Goal: Information Seeking & Learning: Learn about a topic

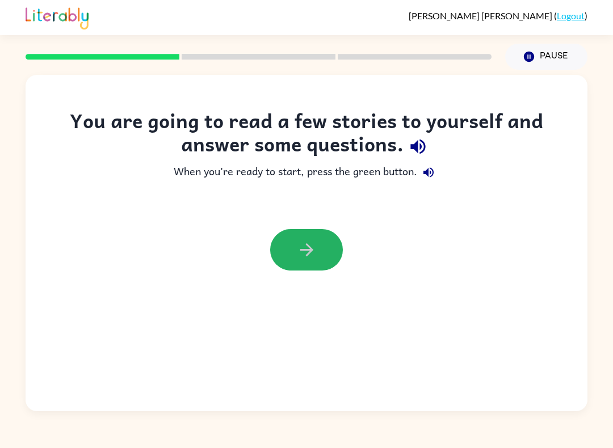
click at [299, 247] on icon "button" at bounding box center [307, 250] width 20 height 20
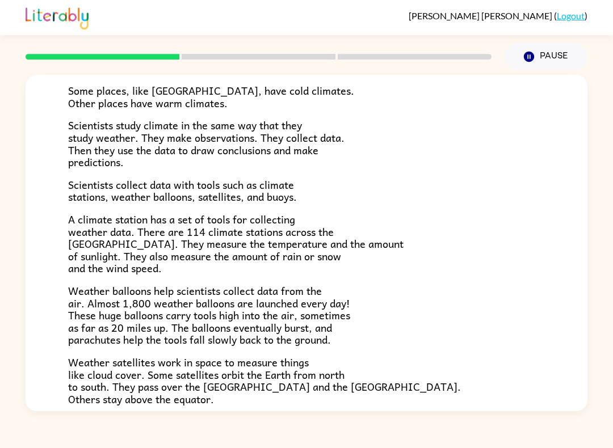
scroll to position [121, 0]
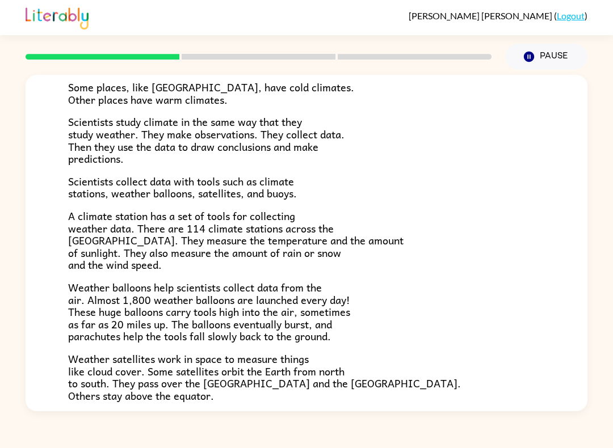
click at [216, 150] on span "Scientists study climate in the same way that they study weather. They make obs…" at bounding box center [206, 139] width 276 height 53
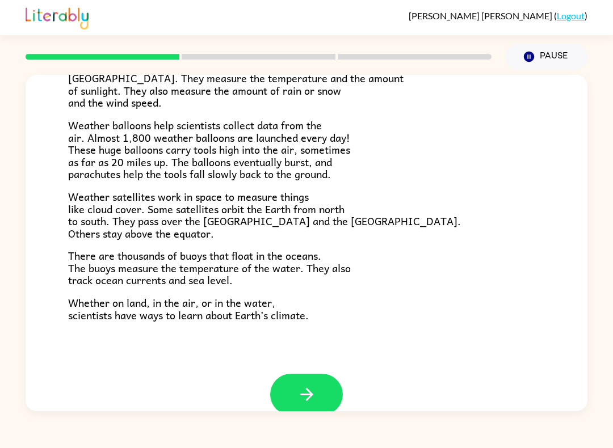
scroll to position [286, 0]
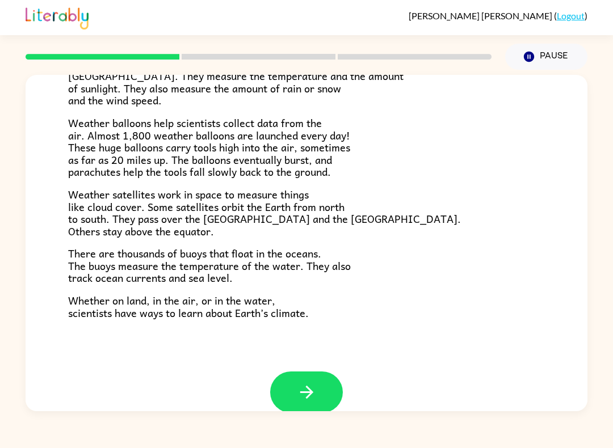
click at [305, 386] on icon "button" at bounding box center [305, 392] width 13 height 13
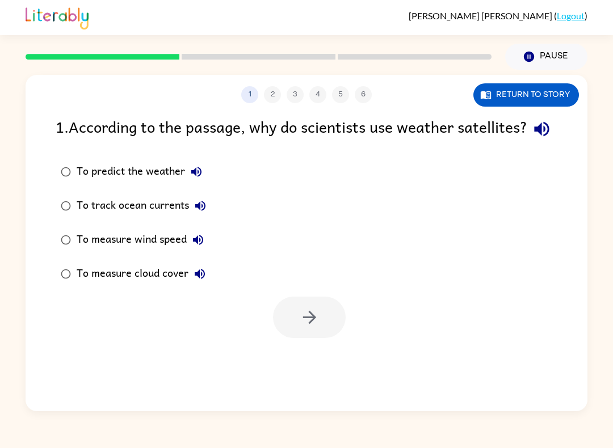
scroll to position [0, 0]
click at [129, 183] on div "To predict the weather" at bounding box center [142, 172] width 131 height 23
click at [313, 327] on icon "button" at bounding box center [309, 317] width 20 height 20
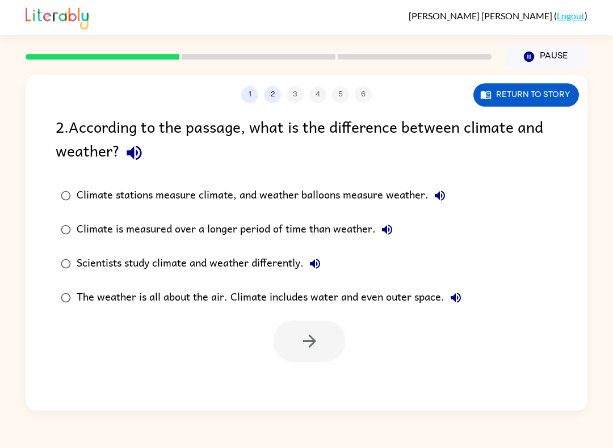
click at [321, 233] on div "Climate is measured over a longer period of time than weather." at bounding box center [238, 229] width 322 height 23
click at [336, 351] on button "button" at bounding box center [309, 340] width 73 height 41
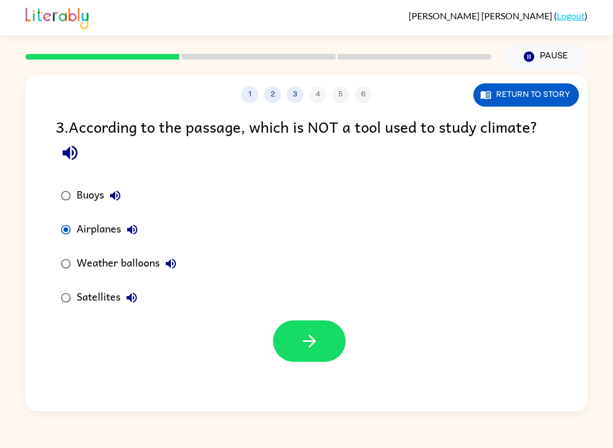
click at [315, 340] on icon "button" at bounding box center [309, 341] width 20 height 20
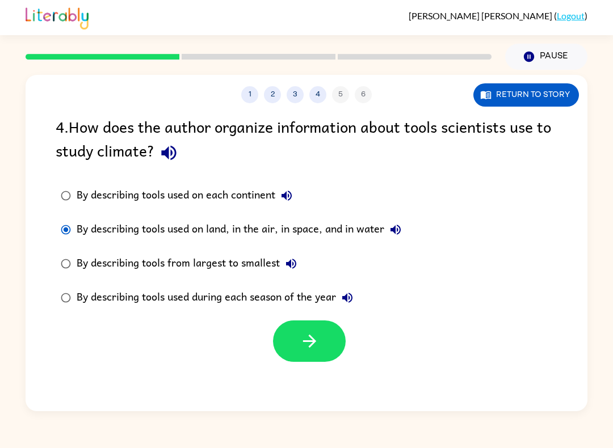
click at [315, 350] on icon "button" at bounding box center [309, 341] width 20 height 20
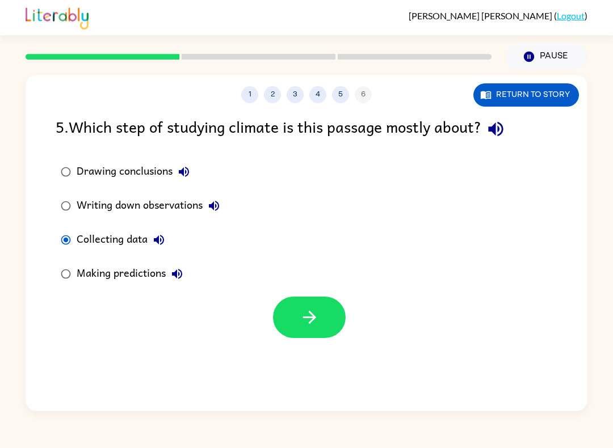
click at [310, 314] on icon "button" at bounding box center [308, 317] width 13 height 13
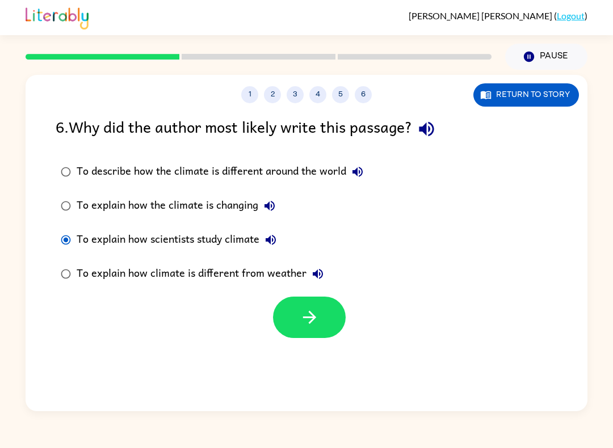
click at [320, 317] on button "button" at bounding box center [309, 317] width 73 height 41
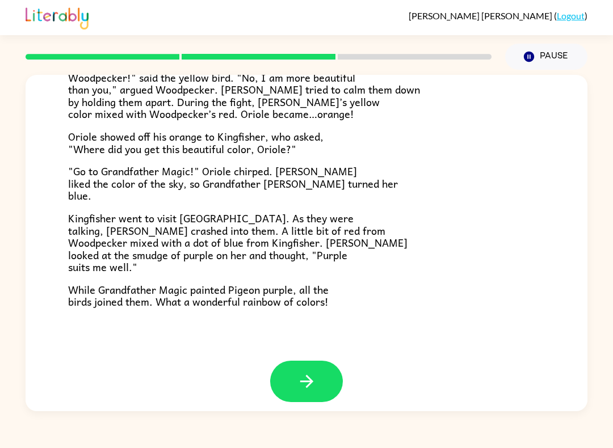
scroll to position [271, 0]
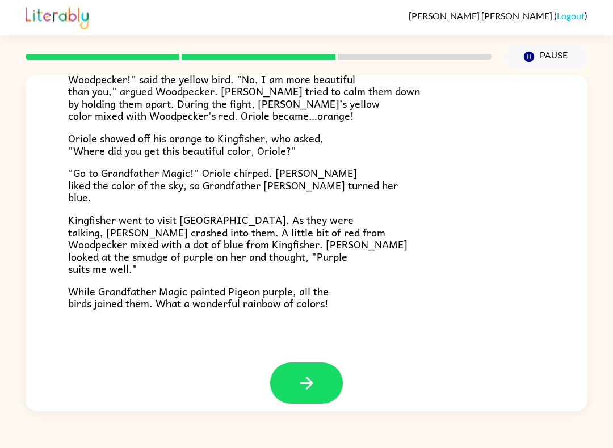
click at [311, 377] on icon "button" at bounding box center [305, 383] width 13 height 13
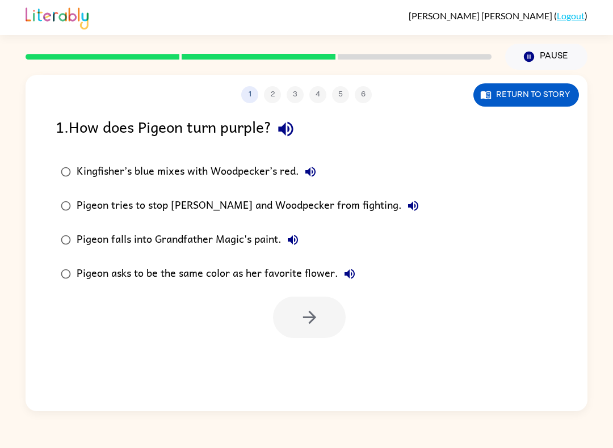
click at [529, 59] on icon "Pause" at bounding box center [528, 56] width 12 height 12
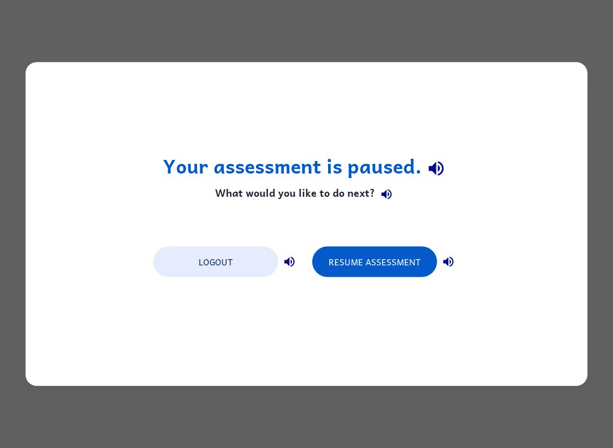
click at [382, 273] on button "Resume Assessment" at bounding box center [374, 262] width 125 height 31
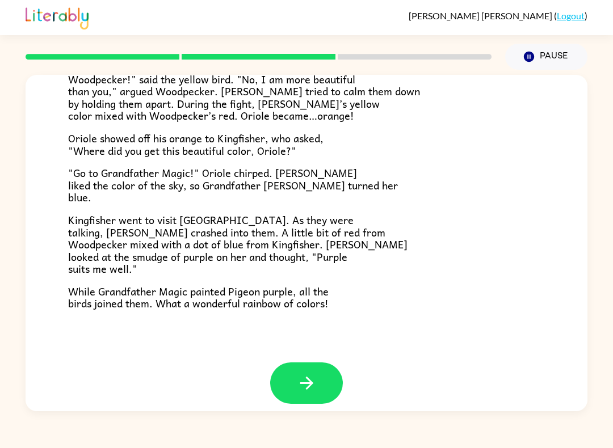
click at [302, 373] on icon "button" at bounding box center [307, 383] width 20 height 20
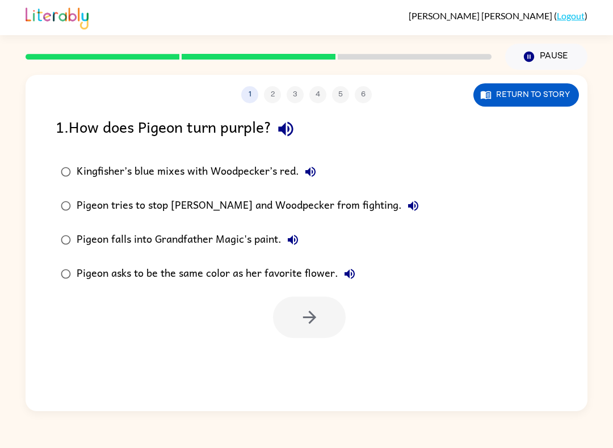
scroll to position [0, 0]
click at [261, 176] on div "Kingfisher’s blue mixes with Woodpecker’s red." at bounding box center [199, 172] width 245 height 23
click at [303, 327] on icon "button" at bounding box center [309, 317] width 20 height 20
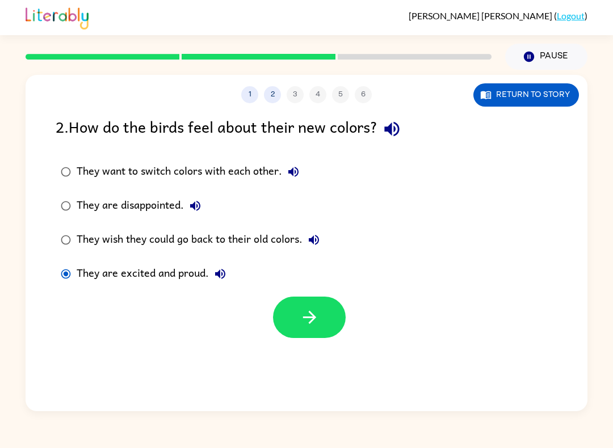
click at [317, 315] on icon "button" at bounding box center [309, 317] width 20 height 20
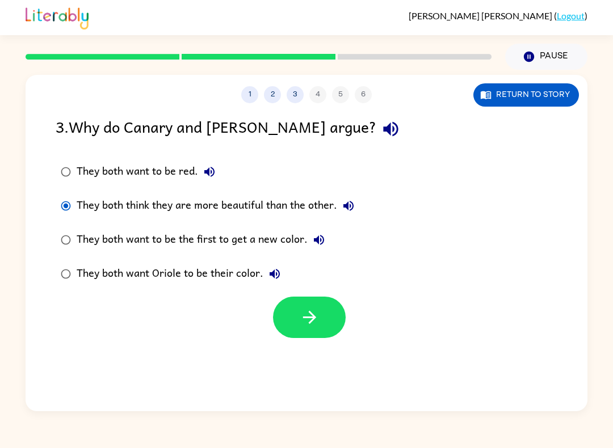
click at [307, 315] on icon "button" at bounding box center [309, 317] width 20 height 20
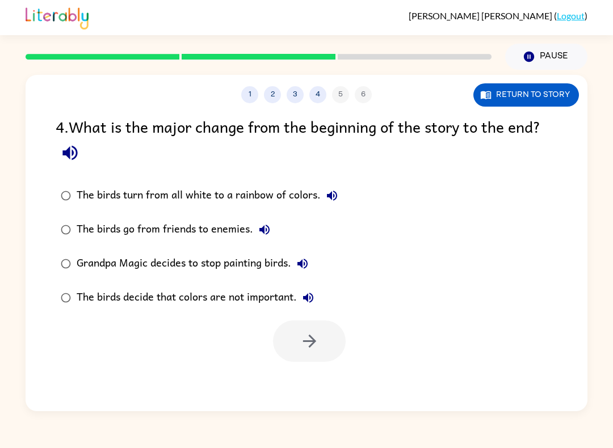
click at [148, 201] on div "The birds turn from all white to a rainbow of colors." at bounding box center [210, 195] width 267 height 23
click at [318, 348] on icon "button" at bounding box center [309, 341] width 20 height 20
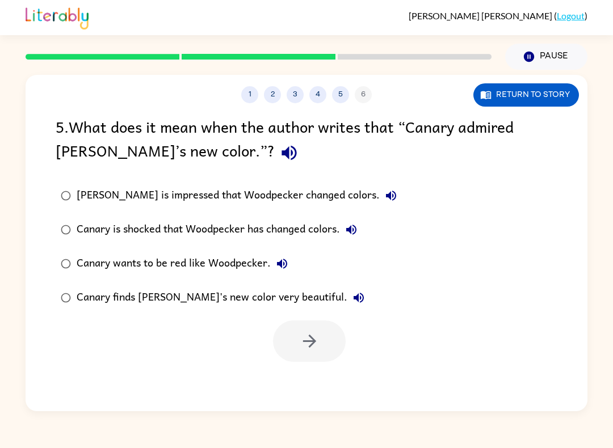
click at [207, 309] on div "Canary finds [PERSON_NAME]'s new color very beautiful." at bounding box center [223, 297] width 293 height 23
click at [301, 341] on icon "button" at bounding box center [309, 341] width 20 height 20
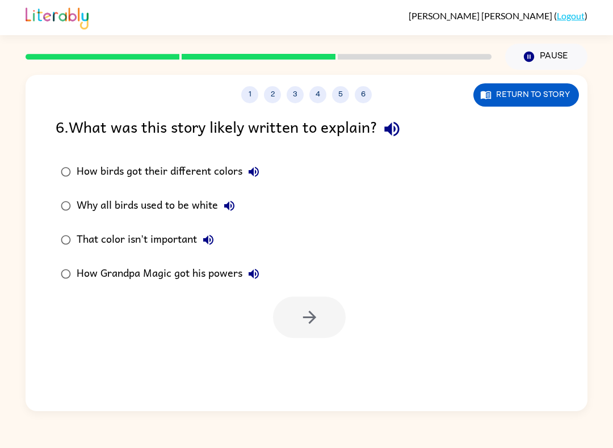
click at [155, 168] on div "How birds got their different colors" at bounding box center [171, 172] width 188 height 23
click at [314, 320] on icon "button" at bounding box center [309, 317] width 20 height 20
